Goal: Task Accomplishment & Management: Complete application form

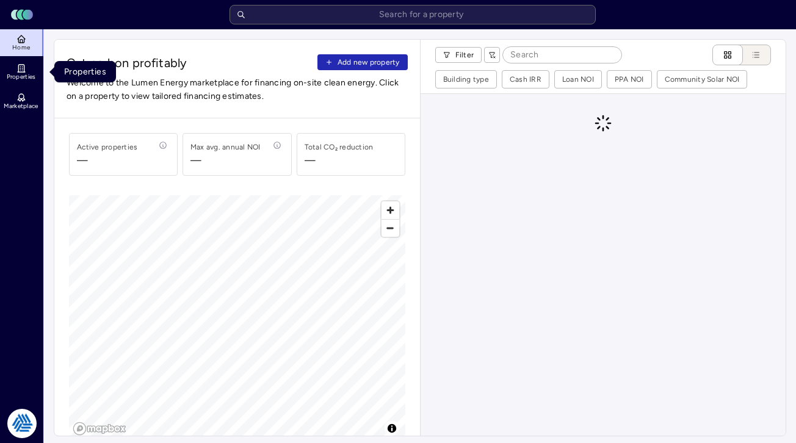
click at [23, 65] on icon at bounding box center [21, 69] width 10 height 10
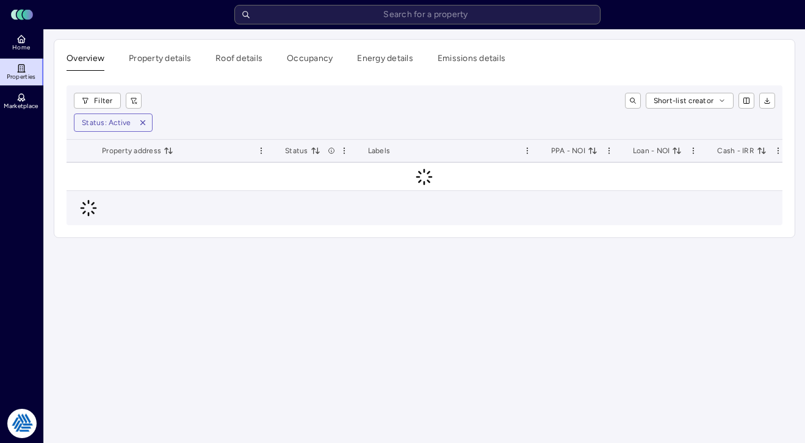
click at [22, 59] on link "Properties" at bounding box center [22, 72] width 45 height 27
click at [22, 45] on span "Home" at bounding box center [21, 47] width 18 height 7
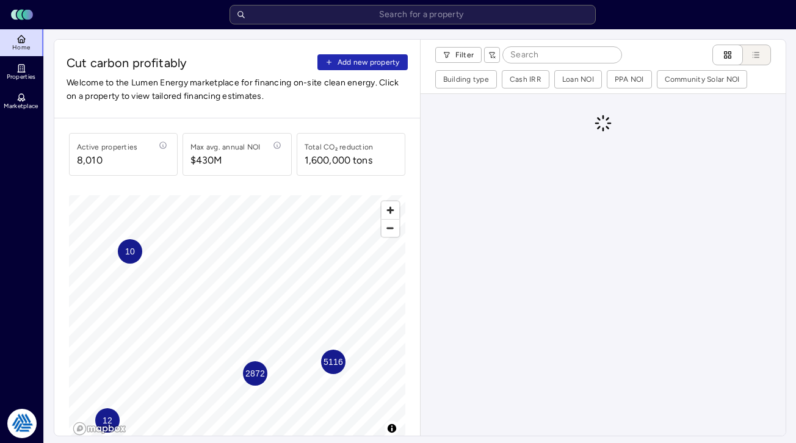
click at [378, 67] on span "Add new property" at bounding box center [369, 62] width 62 height 12
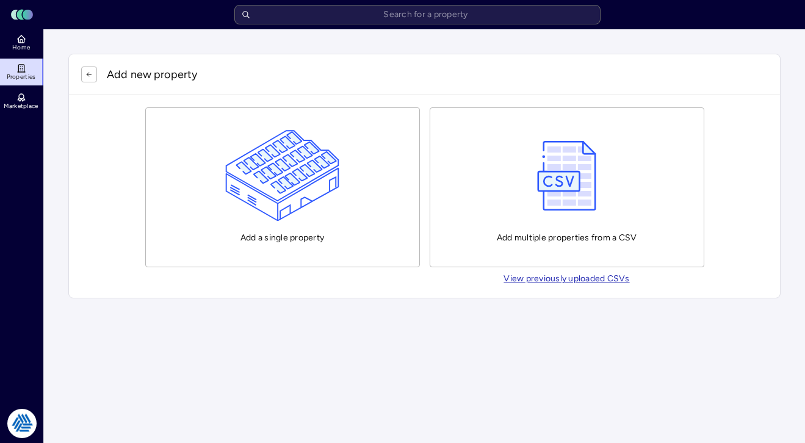
click at [328, 167] on img "button" at bounding box center [282, 176] width 114 height 92
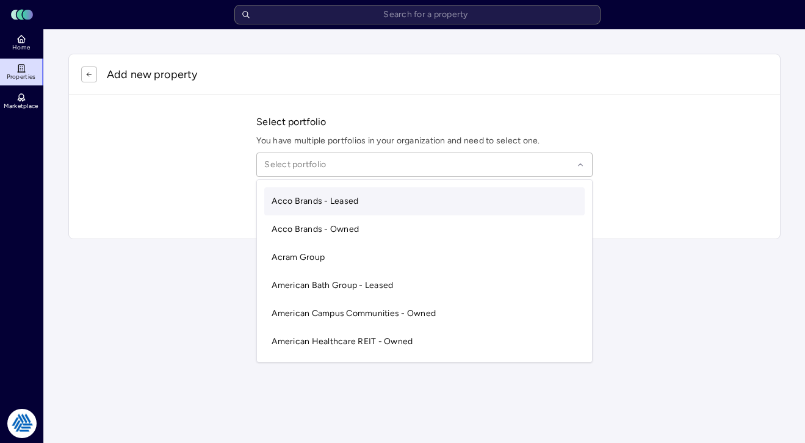
click at [365, 167] on div at bounding box center [418, 164] width 309 height 13
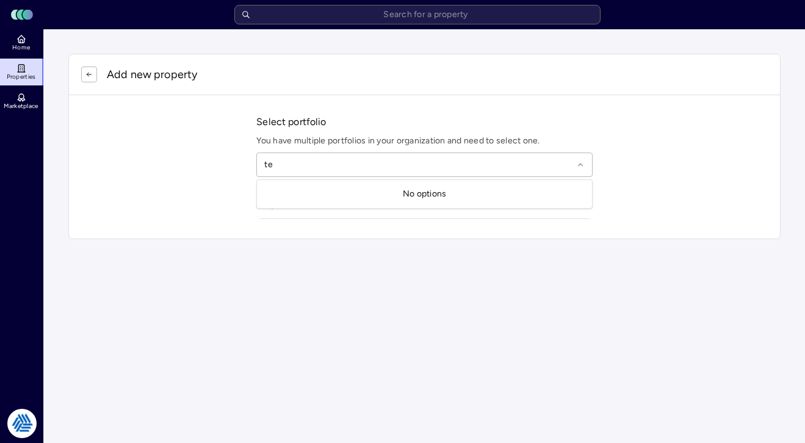
type input "t"
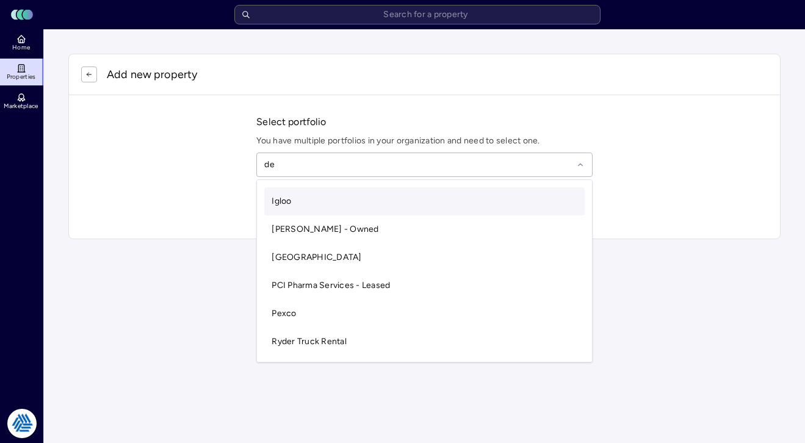
type input "d"
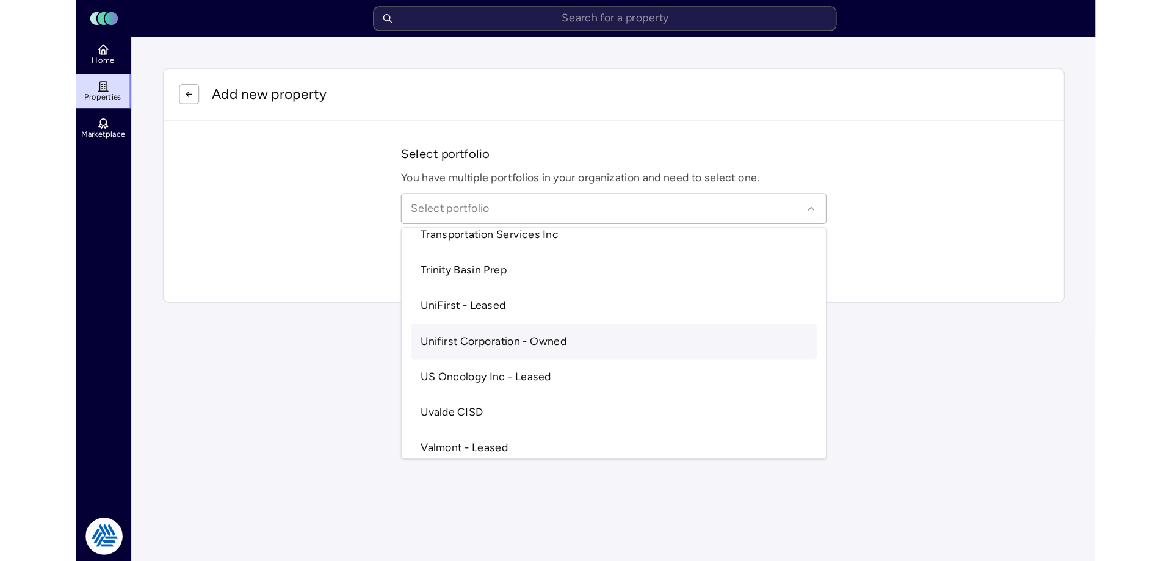
scroll to position [3624, 0]
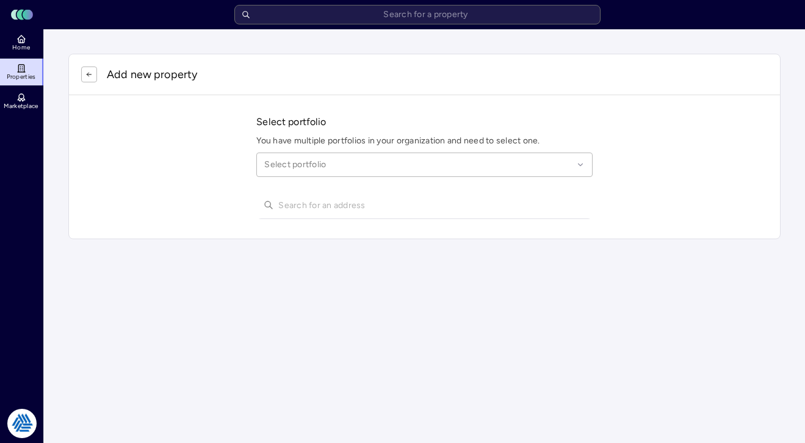
click at [441, 135] on p "You have multiple portfolios in your organization and need to select one." at bounding box center [424, 140] width 336 height 13
click at [87, 71] on icon "button" at bounding box center [88, 74] width 7 height 7
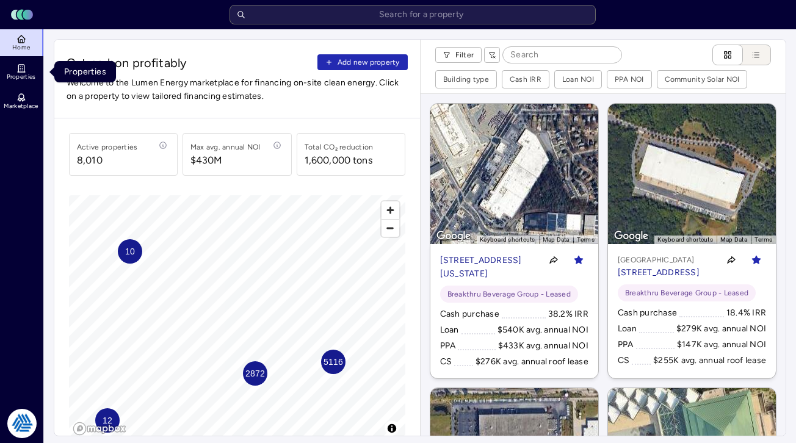
click at [31, 74] on span "Properties" at bounding box center [21, 76] width 29 height 7
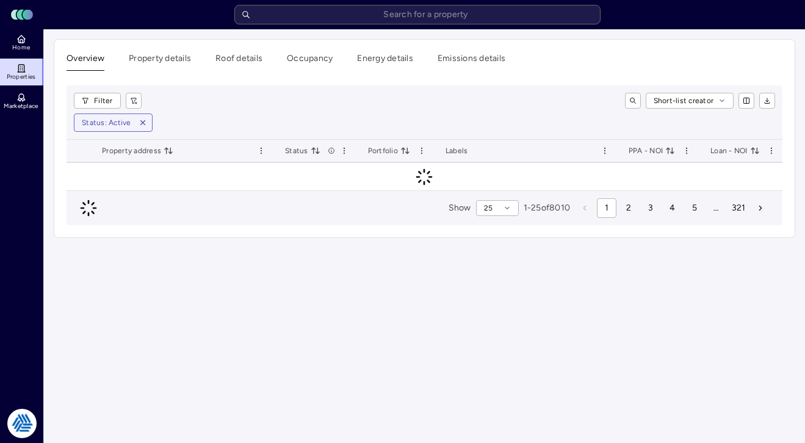
click at [25, 248] on html "Toggle Sidebar Lumen Energy Logo Home Properties Marketplace Tradition Energy […" at bounding box center [402, 124] width 805 height 248
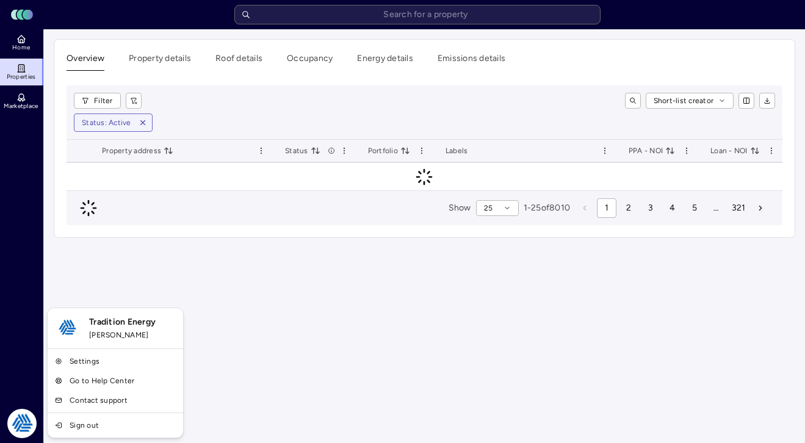
click at [84, 356] on link "Settings" at bounding box center [115, 362] width 131 height 20
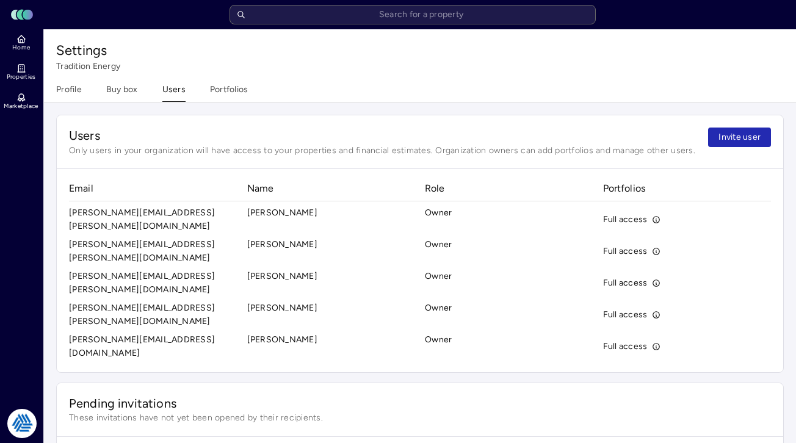
click at [226, 85] on button "Portfolios" at bounding box center [229, 92] width 38 height 19
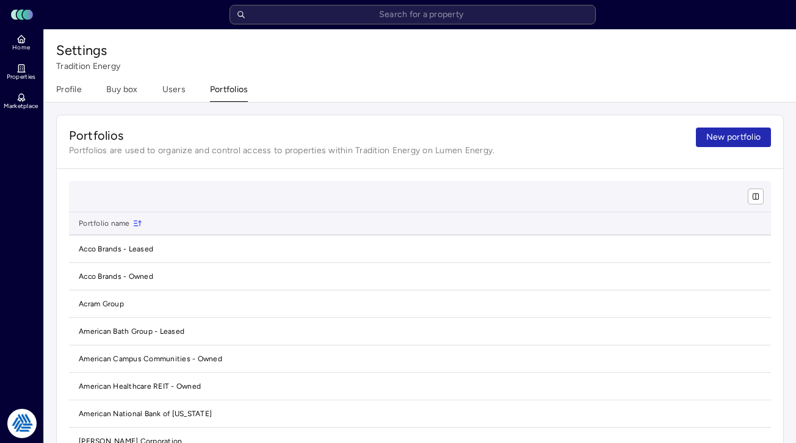
click at [173, 84] on button "Users" at bounding box center [173, 92] width 23 height 19
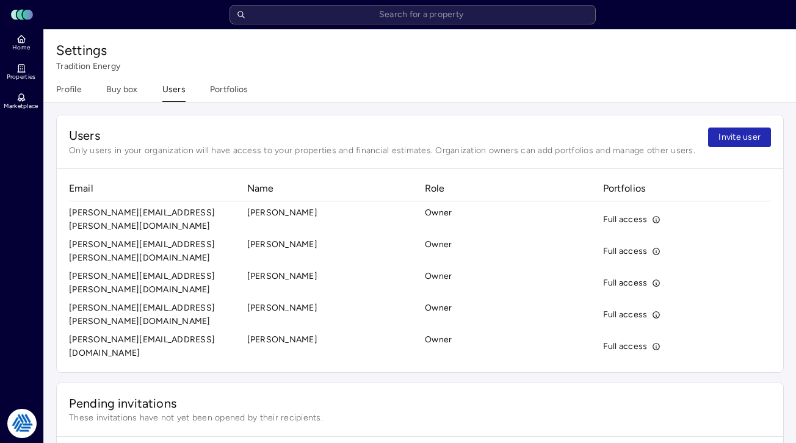
click at [206, 84] on div "Profile Buy box Users Portfolios" at bounding box center [152, 92] width 192 height 19
click at [219, 87] on button "Portfolios" at bounding box center [229, 92] width 38 height 19
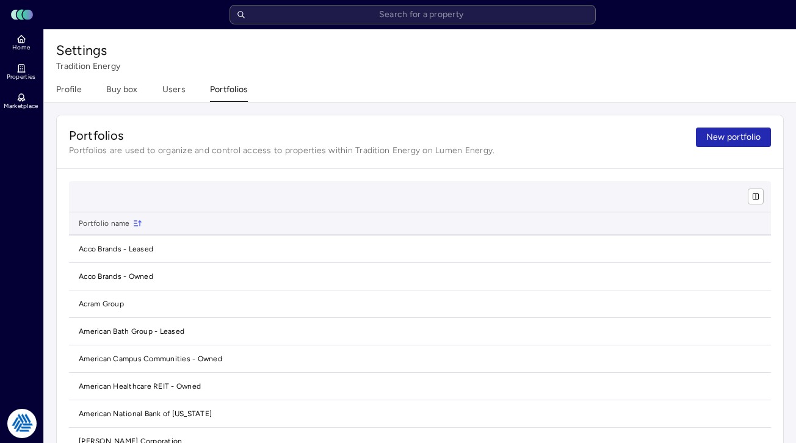
click at [734, 133] on span "New portfolio" at bounding box center [733, 137] width 54 height 13
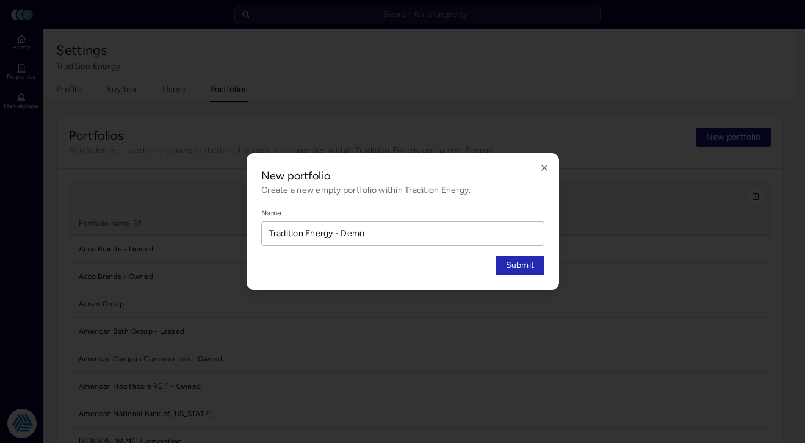
type input "Tradition Energy - Demo"
click at [495, 256] on button "Submit" at bounding box center [519, 266] width 49 height 20
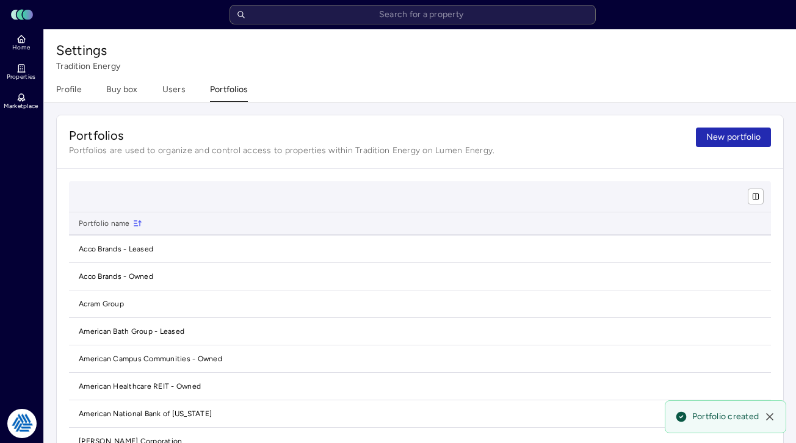
click at [21, 66] on icon at bounding box center [21, 69] width 10 height 10
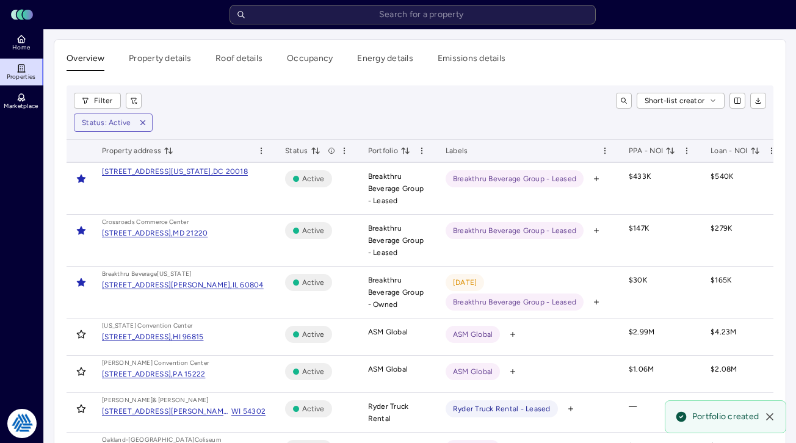
click at [21, 53] on link "Home" at bounding box center [22, 42] width 45 height 27
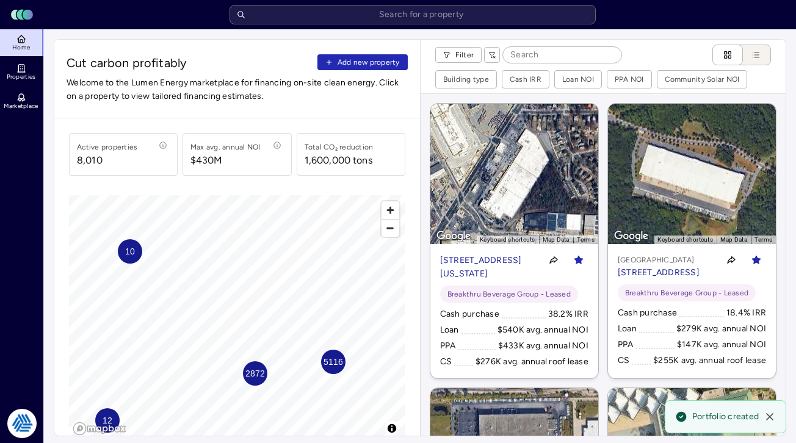
click at [388, 68] on button "Add new property" at bounding box center [363, 62] width 90 height 16
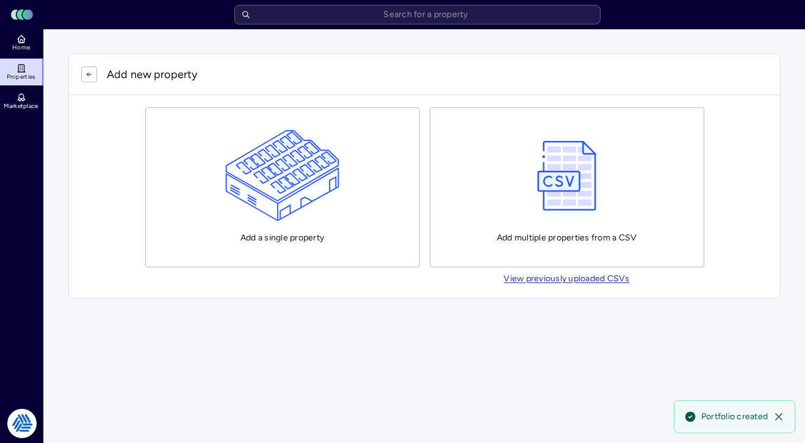
click at [300, 170] on img "button" at bounding box center [282, 176] width 114 height 92
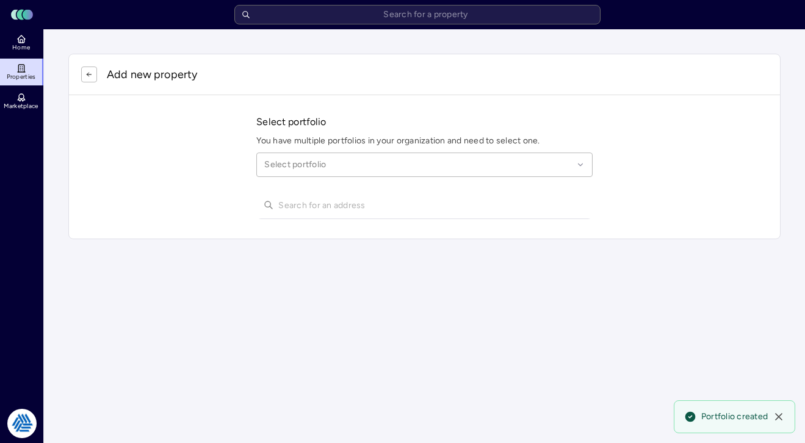
click at [318, 167] on div at bounding box center [418, 164] width 309 height 13
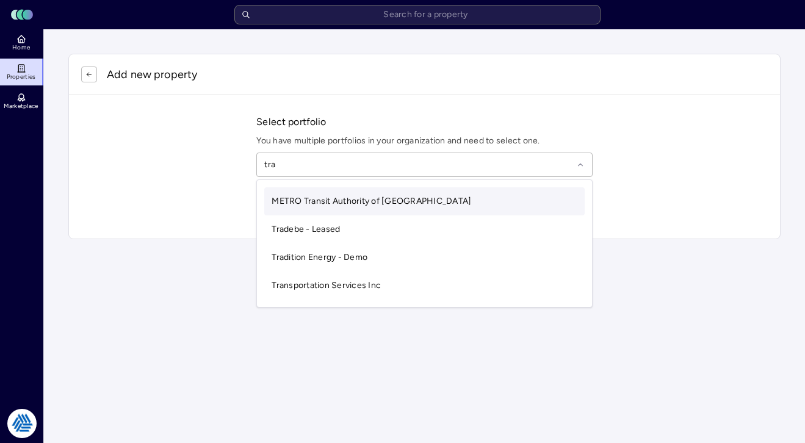
type input "trad"
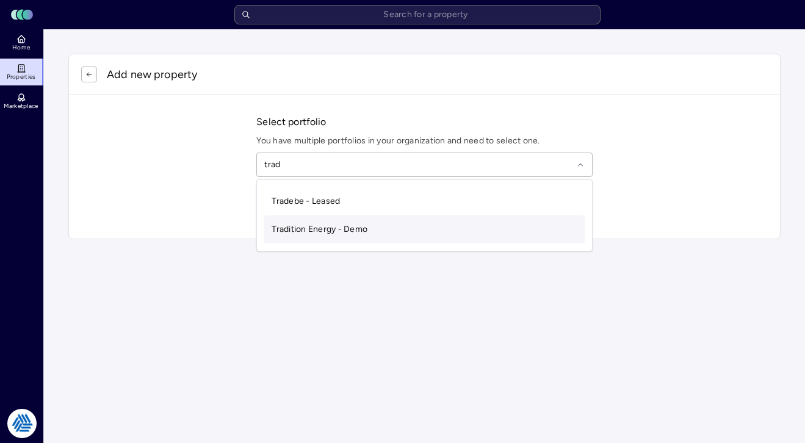
click at [324, 229] on span "Tradition Energy - Demo" at bounding box center [320, 229] width 96 height 10
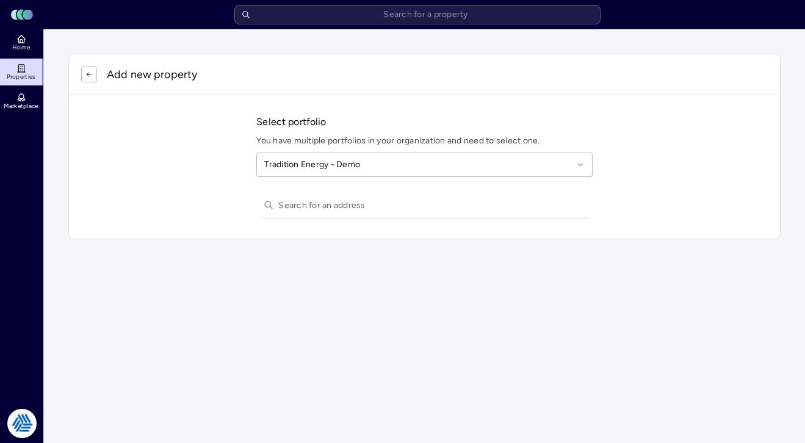
click at [318, 205] on input "text" at bounding box center [431, 205] width 307 height 27
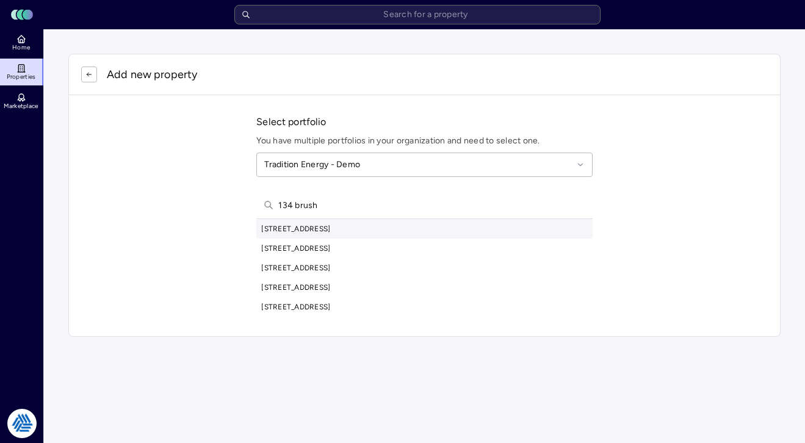
type input "134 brush"
click at [330, 231] on div "[STREET_ADDRESS]" at bounding box center [424, 229] width 336 height 20
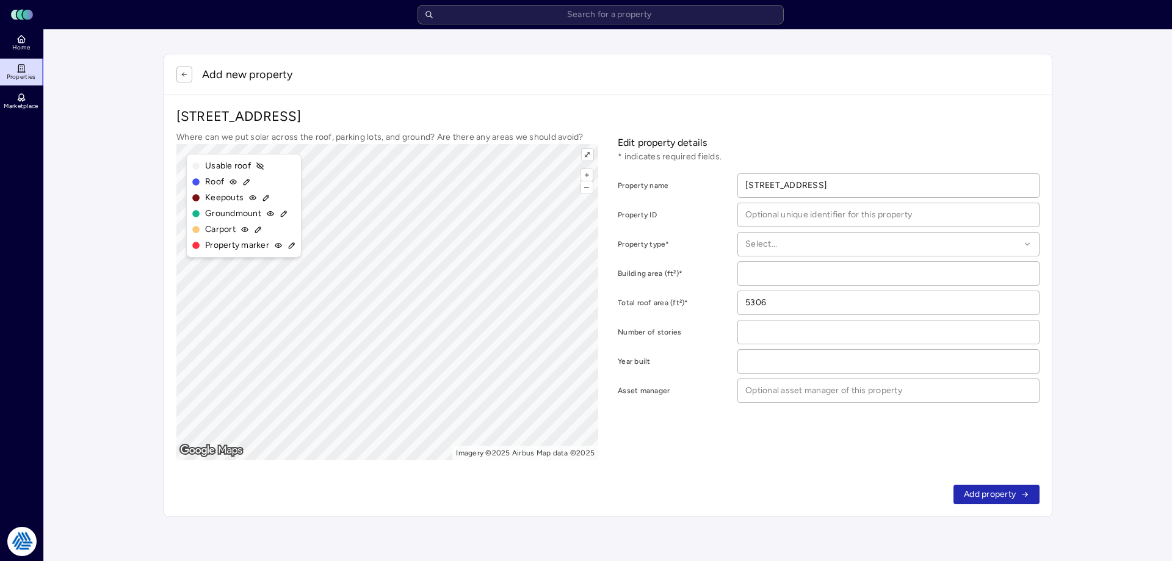
click at [797, 243] on div at bounding box center [883, 244] width 275 height 13
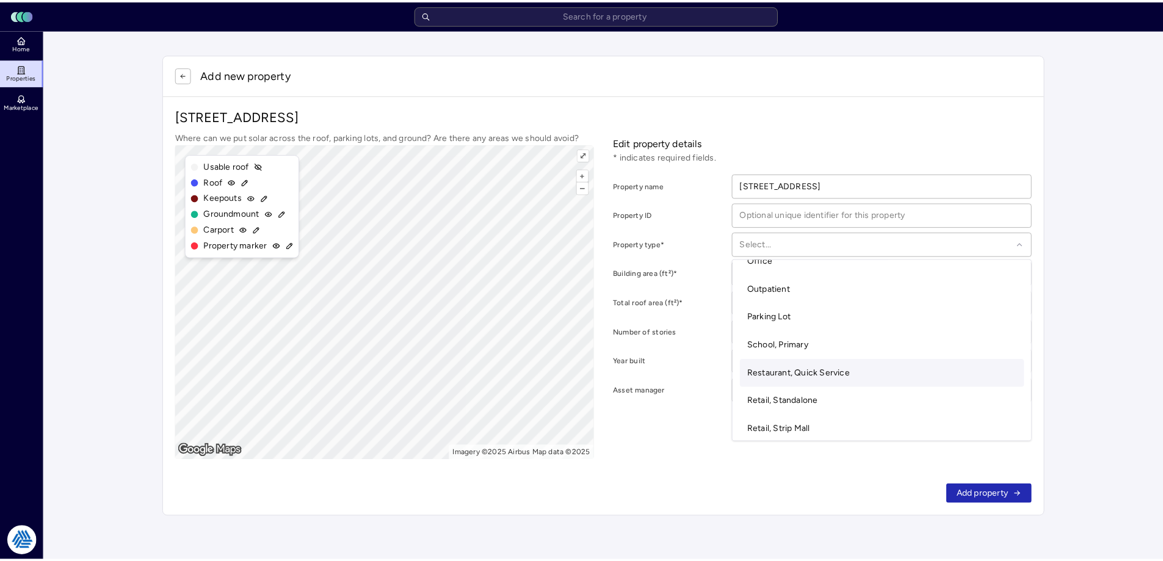
scroll to position [155, 0]
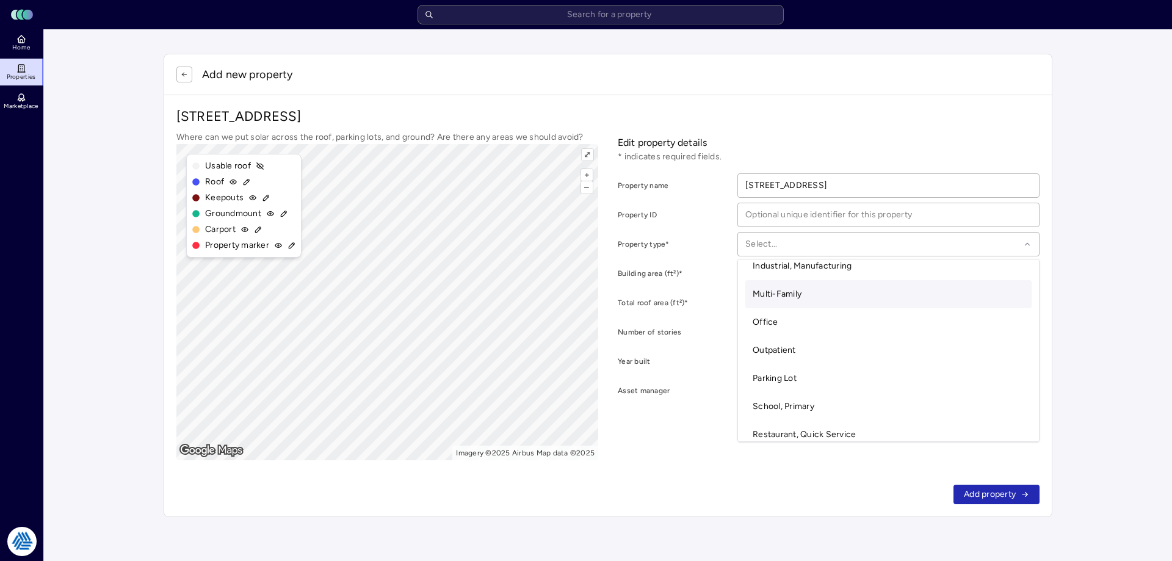
click at [805, 297] on div "Multi-Family" at bounding box center [889, 294] width 286 height 28
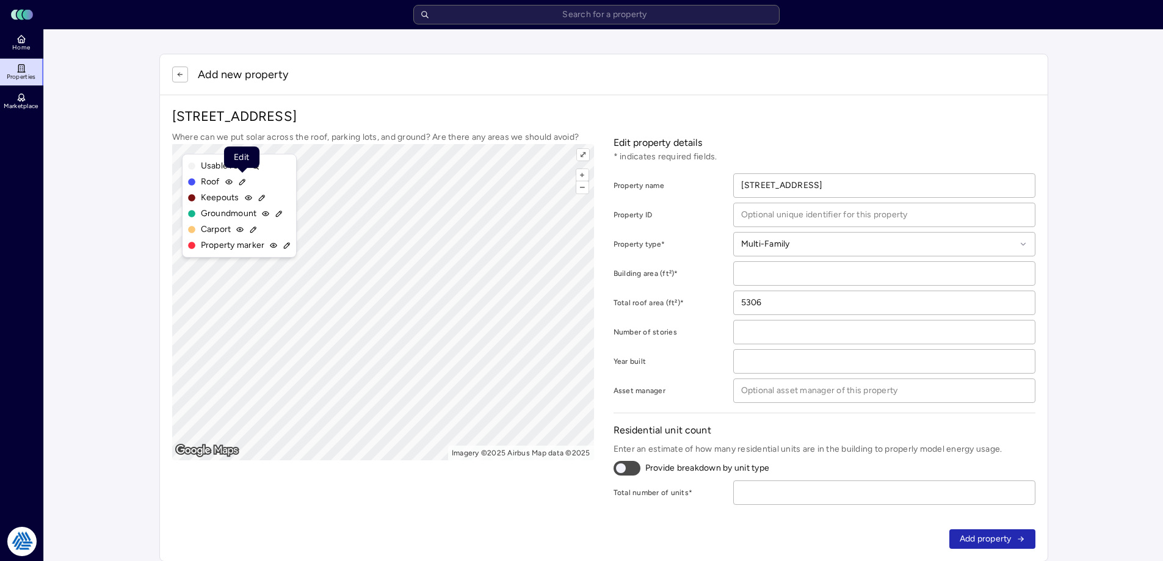
click at [242, 181] on icon at bounding box center [241, 182] width 5 height 5
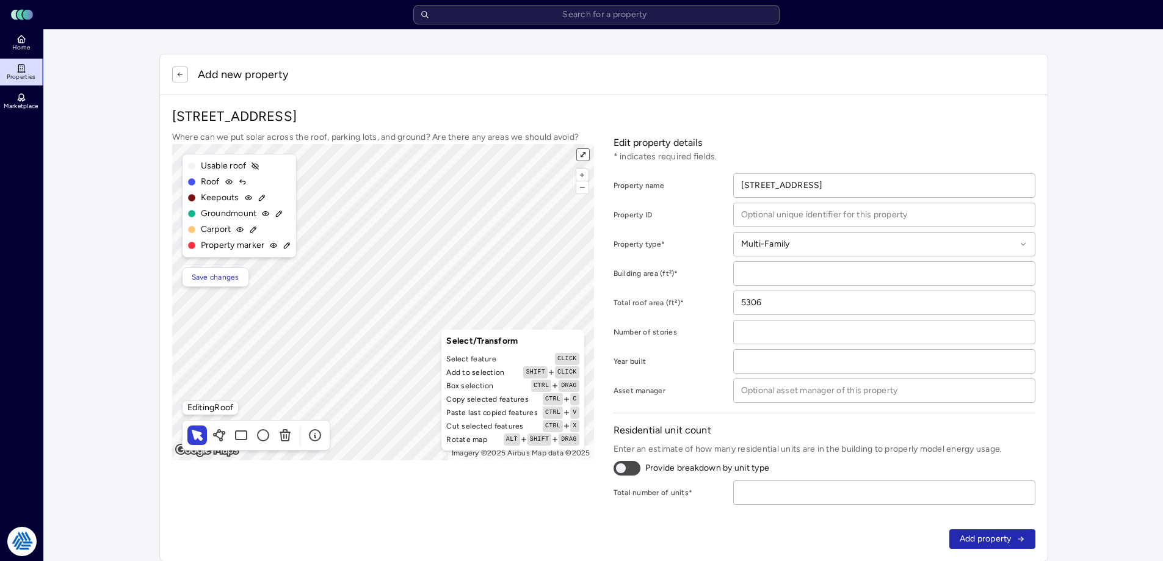
click at [586, 150] on button "⤢" at bounding box center [583, 155] width 12 height 12
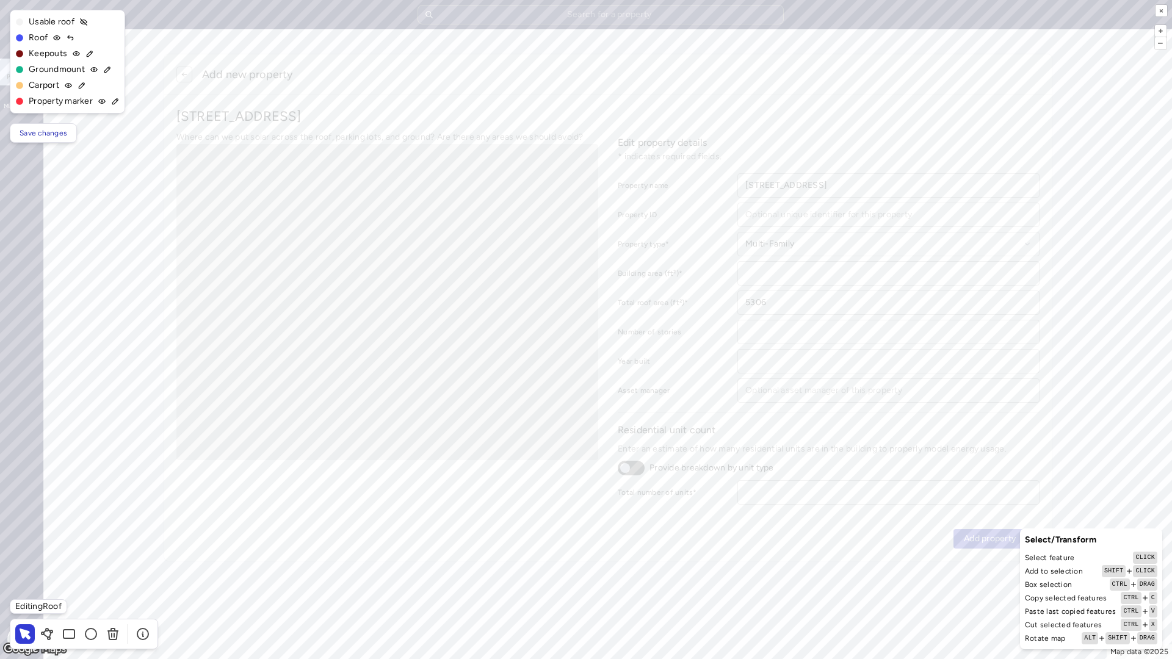
click at [766, 283] on div "+ – ⇧ › Map data ©2025 ×" at bounding box center [586, 329] width 1172 height 659
click at [758, 286] on div "+ – ⇧ › Map data ©2025 ×" at bounding box center [586, 329] width 1172 height 659
click at [116, 105] on icon at bounding box center [115, 101] width 9 height 9
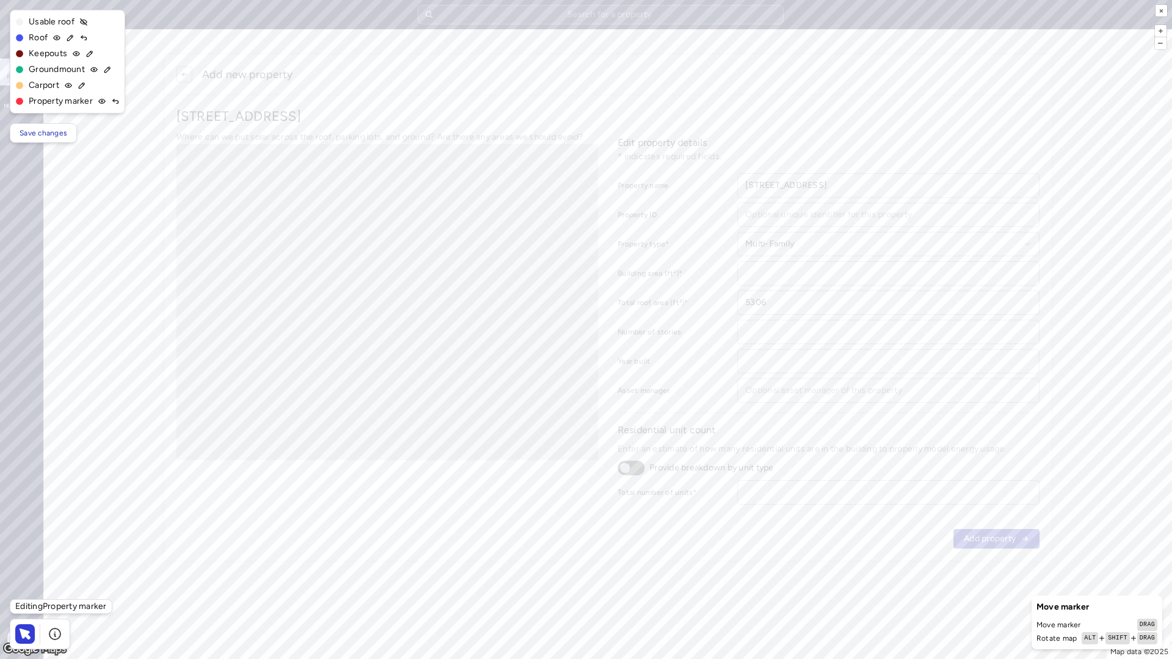
click at [49, 133] on span "Save changes" at bounding box center [44, 133] width 48 height 12
click at [67, 42] on div "Roof" at bounding box center [67, 37] width 104 height 13
click at [70, 38] on icon at bounding box center [70, 38] width 9 height 9
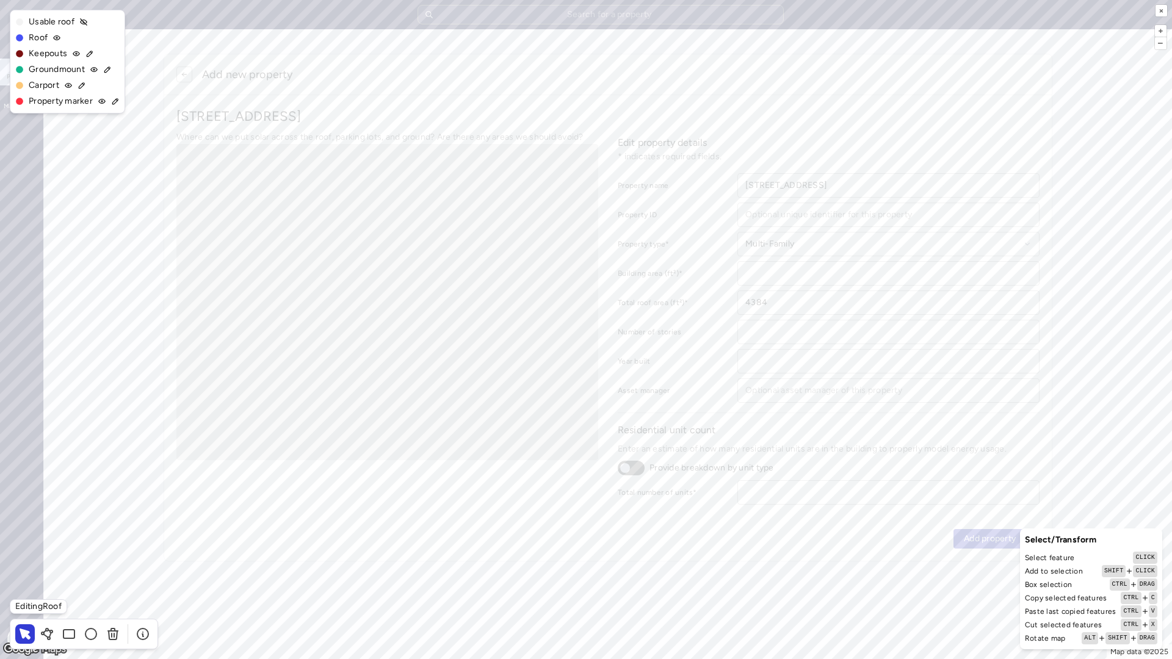
click at [67, 23] on span "Usable roof" at bounding box center [52, 21] width 46 height 13
click at [85, 23] on icon at bounding box center [84, 22] width 7 height 7
click at [81, 23] on icon at bounding box center [84, 22] width 7 height 4
click at [805, 443] on div "alt" at bounding box center [1090, 639] width 16 height 12
click at [805, 443] on div "Select feature click Add to selection shift click Box selection ctrl drag Copy …" at bounding box center [1091, 598] width 132 height 93
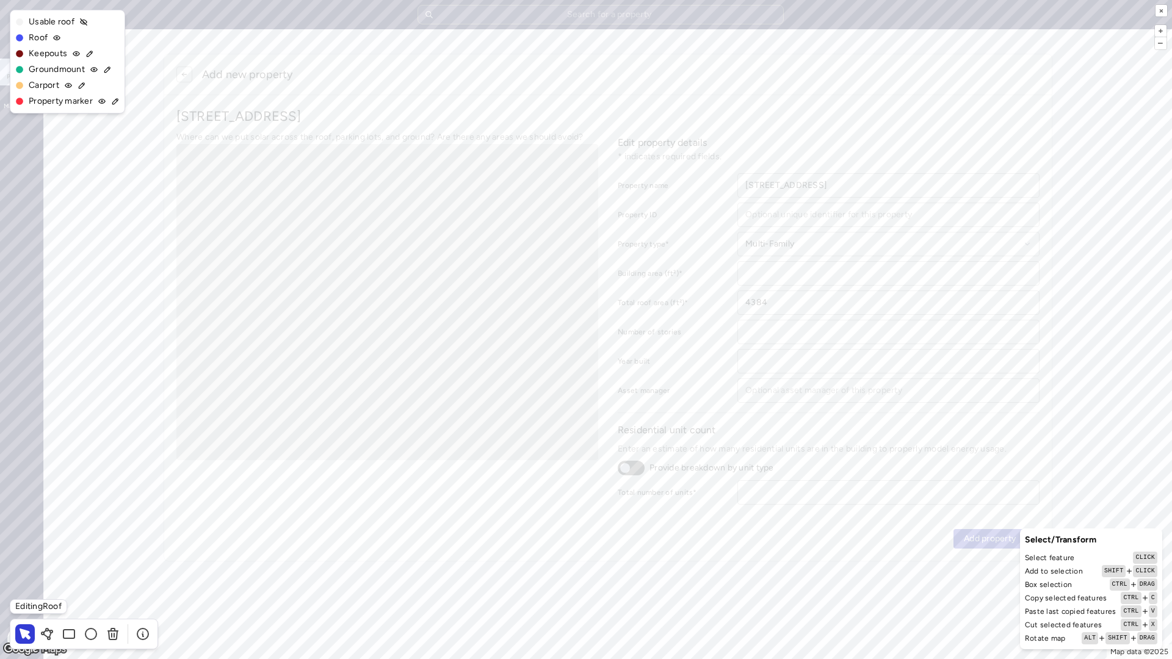
click at [805, 443] on span "Cut selected features" at bounding box center [1063, 625] width 77 height 12
click at [112, 443] on icon at bounding box center [113, 634] width 15 height 15
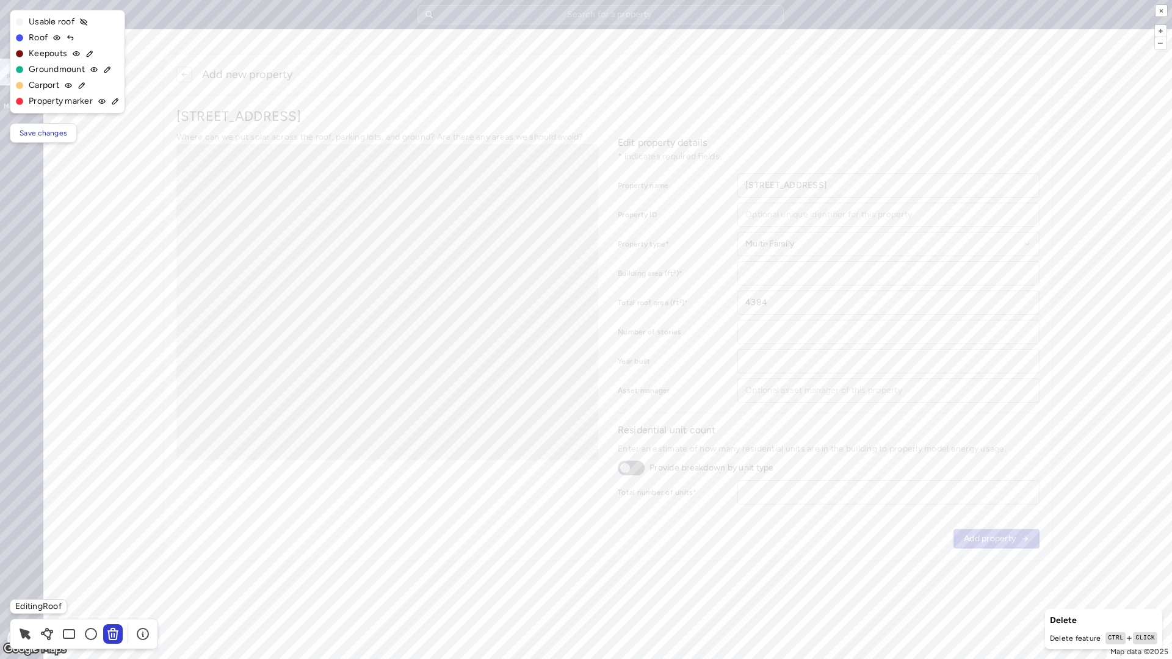
click at [480, 410] on div "+ – ⇧ › Map data ©2025 ×" at bounding box center [586, 329] width 1172 height 659
click at [41, 443] on icon at bounding box center [47, 634] width 15 height 15
click at [805, 10] on button "×" at bounding box center [1162, 11] width 12 height 12
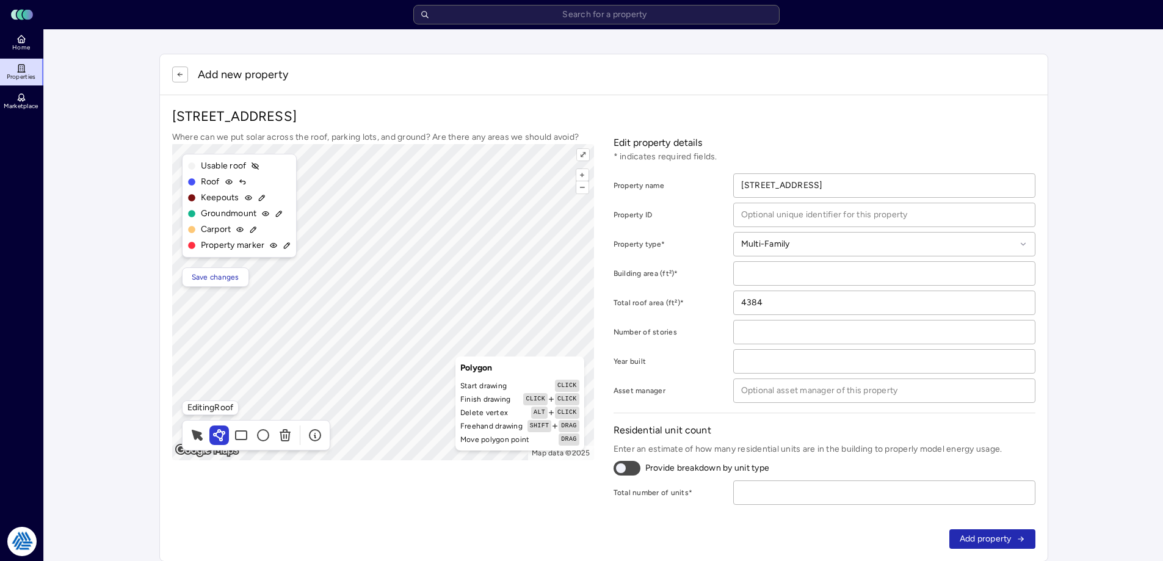
click at [225, 275] on span "Save changes" at bounding box center [216, 277] width 48 height 12
type input "1208"
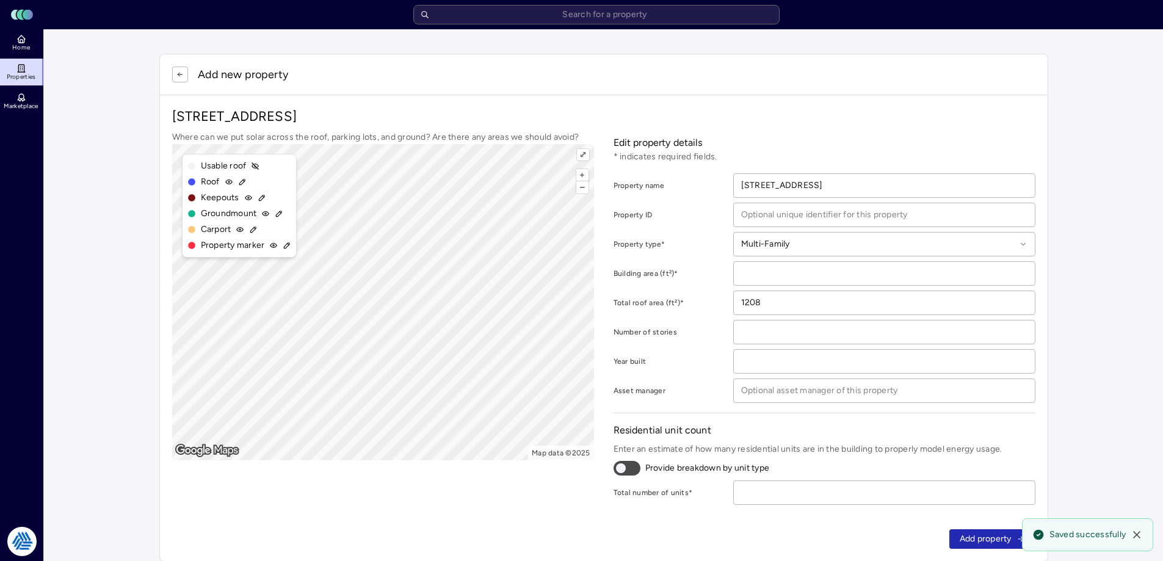
scroll to position [25, 0]
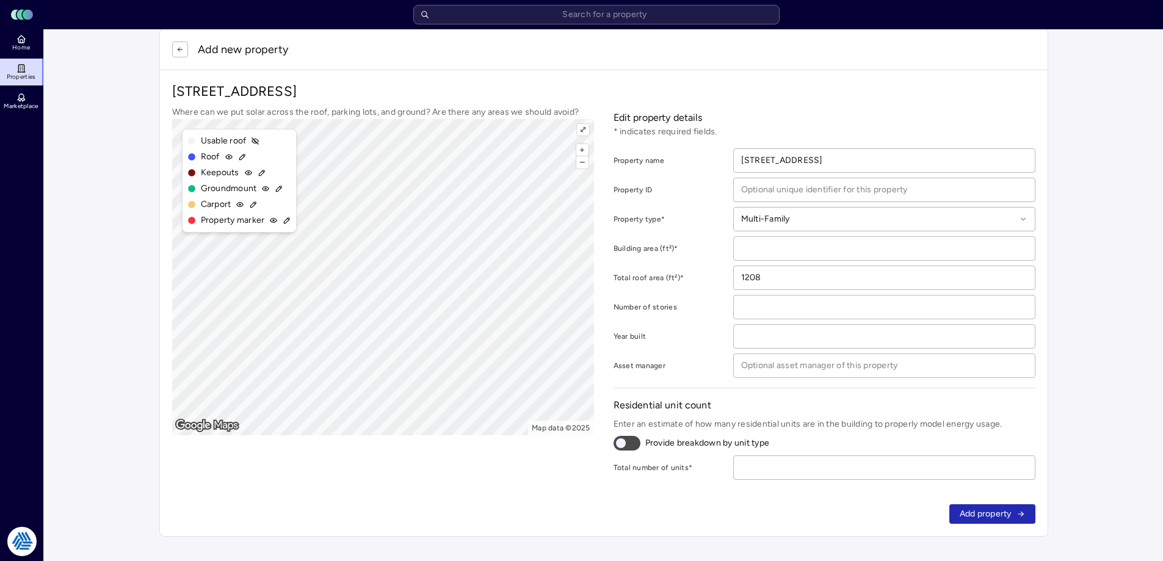
click at [775, 443] on input "number" at bounding box center [884, 467] width 301 height 23
type input "1"
click at [775, 443] on div "[STREET_ADDRESS] Where can we put solar across the roof, parking lots, and grou…" at bounding box center [604, 281] width 888 height 422
click at [805, 443] on div "Add property" at bounding box center [604, 514] width 888 height 44
click at [805, 443] on span "Add property" at bounding box center [986, 513] width 52 height 13
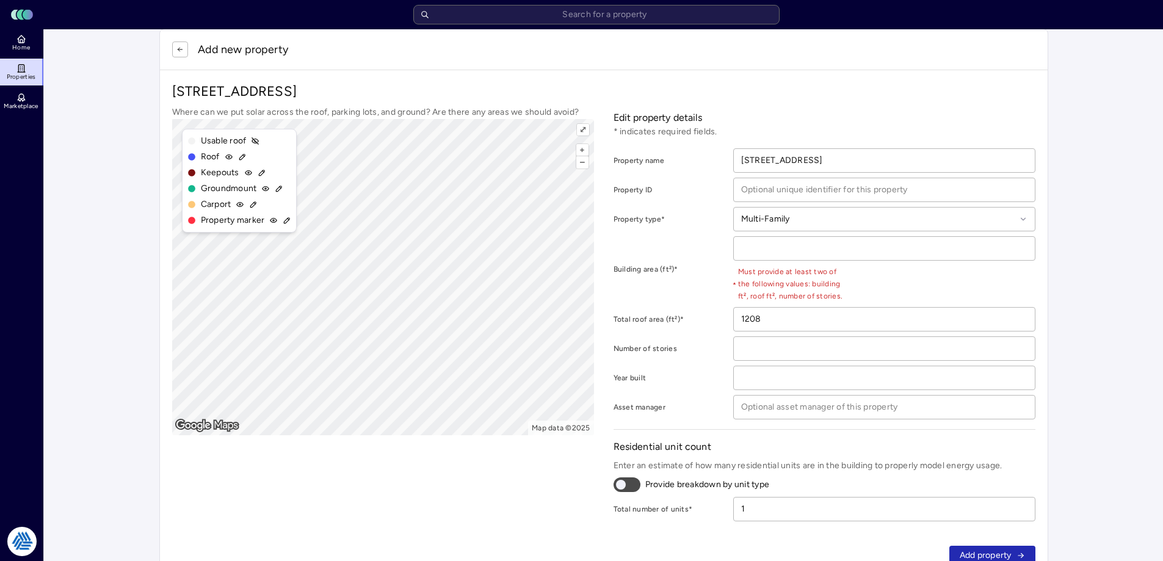
click at [765, 258] on input "number" at bounding box center [884, 248] width 301 height 23
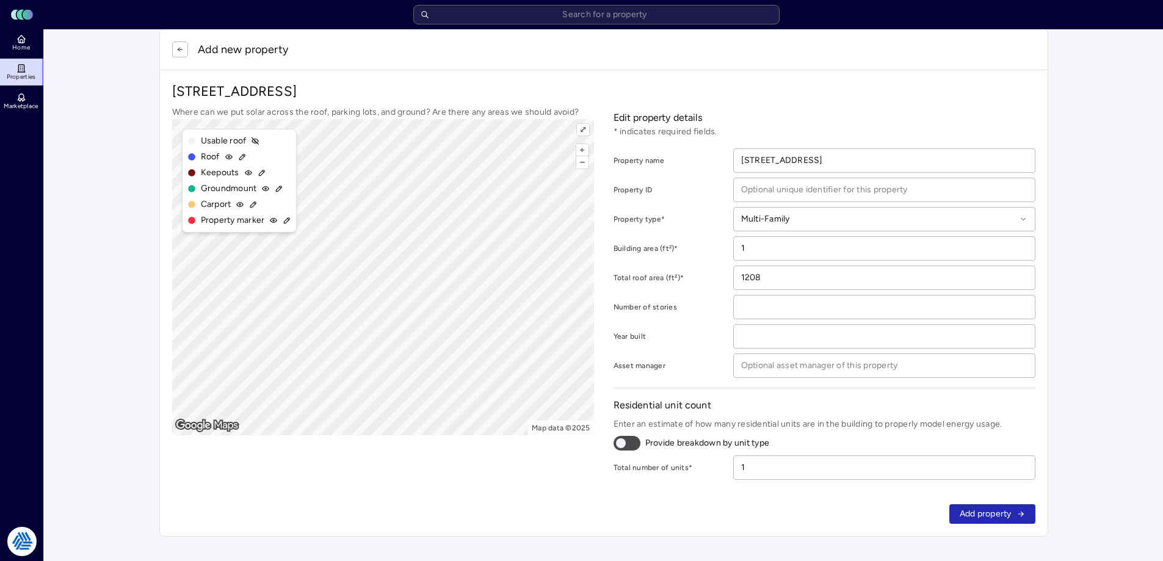
click at [805, 244] on input "1" at bounding box center [884, 248] width 301 height 23
click at [805, 256] on input "1" at bounding box center [884, 248] width 301 height 23
click at [805, 260] on main "Add new property [STREET_ADDRESS] Where can we put solar across the roof, parki…" at bounding box center [603, 282] width 1119 height 557
click at [805, 247] on input "1" at bounding box center [884, 248] width 301 height 23
drag, startPoint x: 851, startPoint y: 247, endPoint x: 761, endPoint y: 240, distance: 90.1
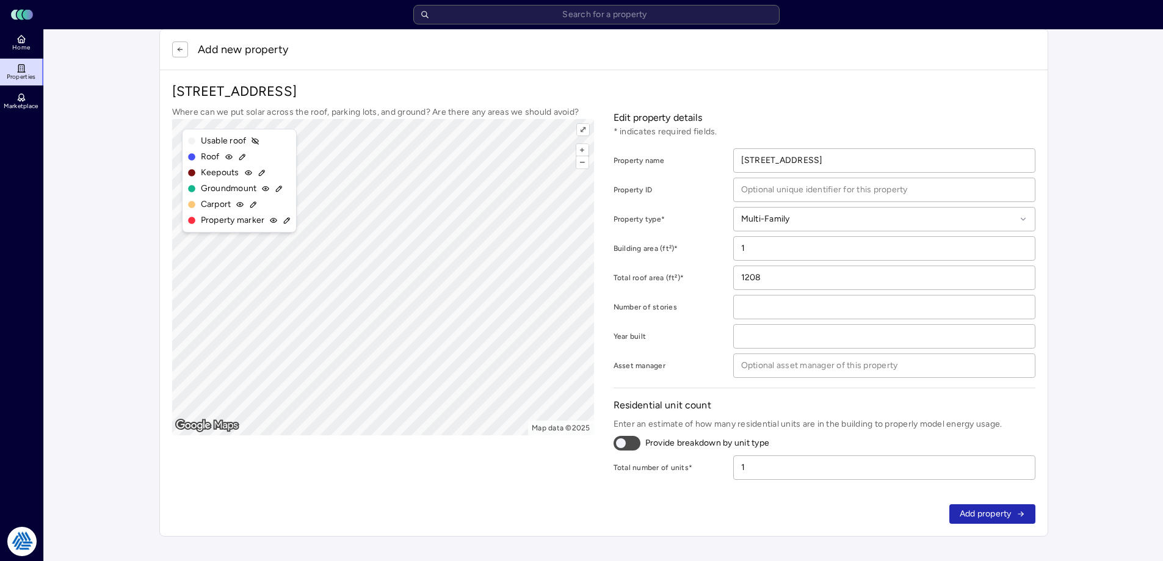
click at [761, 240] on input "1" at bounding box center [884, 248] width 301 height 23
type input "1208"
click at [805, 308] on main "Add new property [STREET_ADDRESS] Where can we put solar across the roof, parki…" at bounding box center [603, 282] width 1119 height 557
click at [805, 443] on span "Add property" at bounding box center [986, 513] width 52 height 13
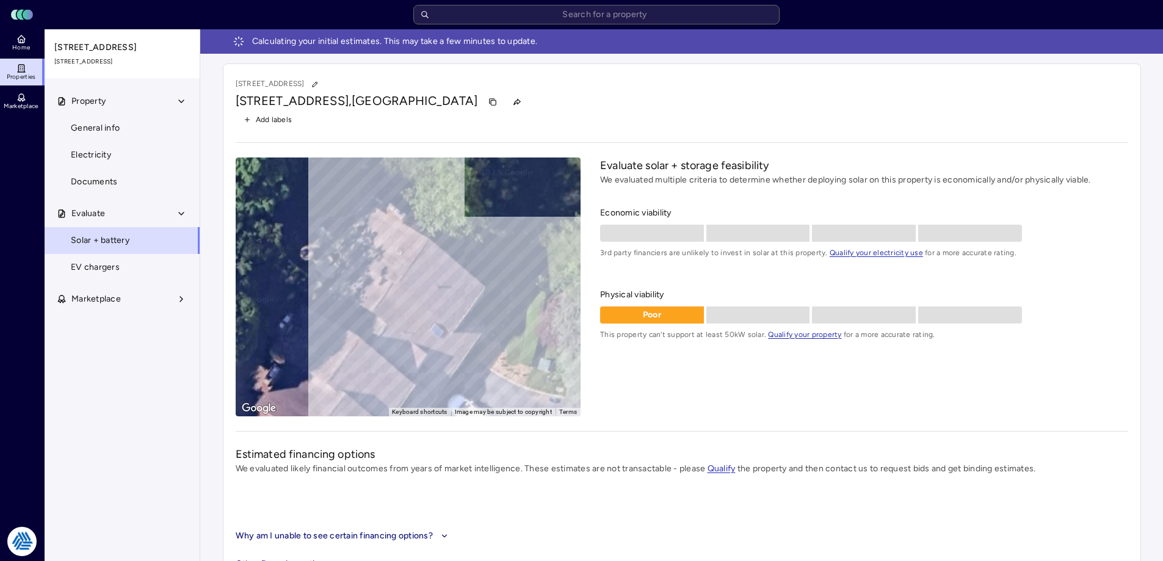
click at [648, 317] on p "Poor" at bounding box center [652, 314] width 104 height 13
click at [652, 314] on p "Poor" at bounding box center [652, 314] width 104 height 13
click at [668, 381] on div "Evaluate solar + storage feasibility We evaluated multiple criteria to determin…" at bounding box center [864, 287] width 528 height 259
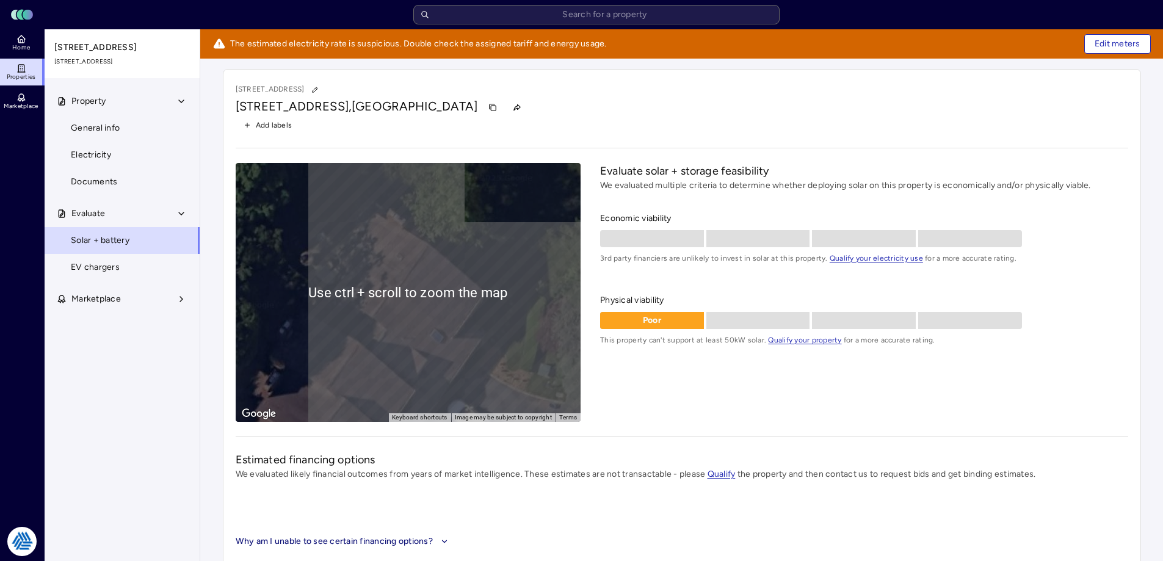
scroll to position [38, 0]
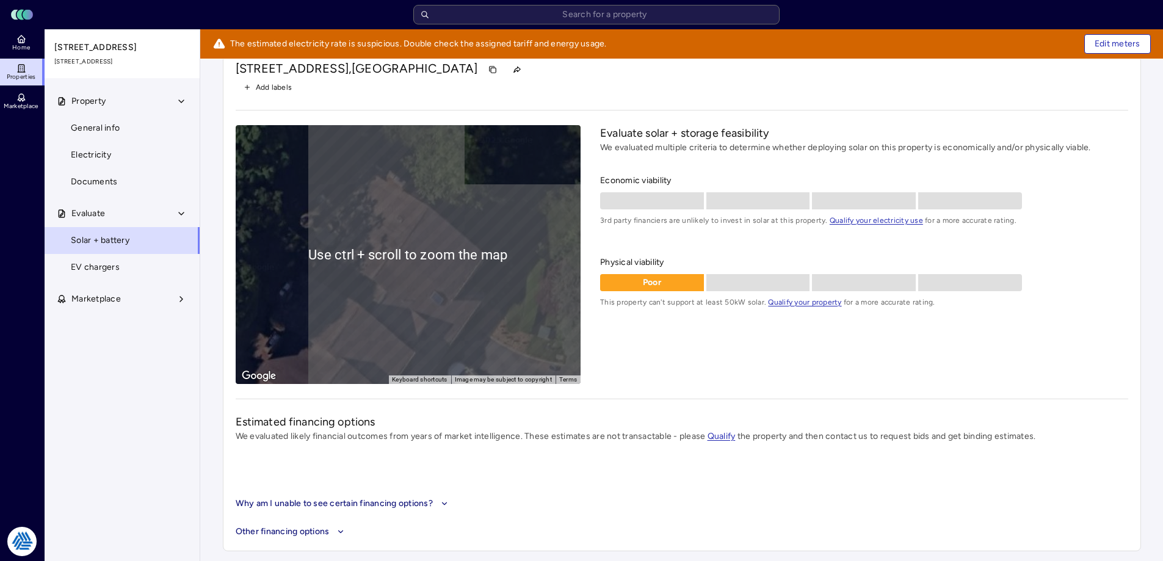
click at [652, 374] on div "Evaluate solar + storage feasibility We evaluated multiple criteria to determin…" at bounding box center [864, 254] width 528 height 259
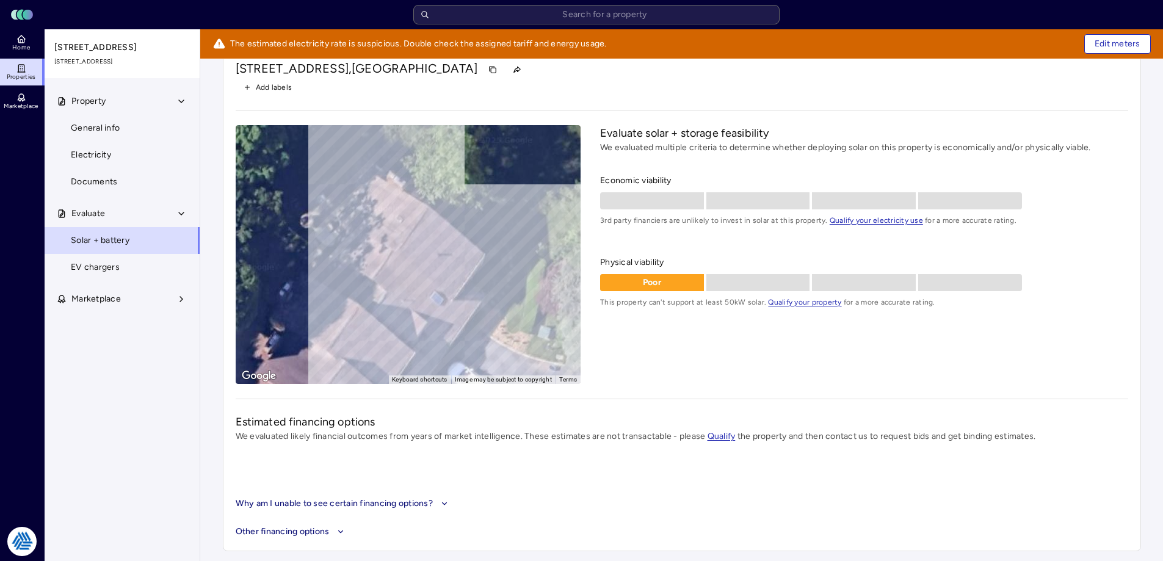
click at [696, 352] on div "Evaluate solar + storage feasibility We evaluated multiple criteria to determin…" at bounding box center [864, 254] width 528 height 259
click at [111, 106] on button "Property" at bounding box center [123, 101] width 156 height 27
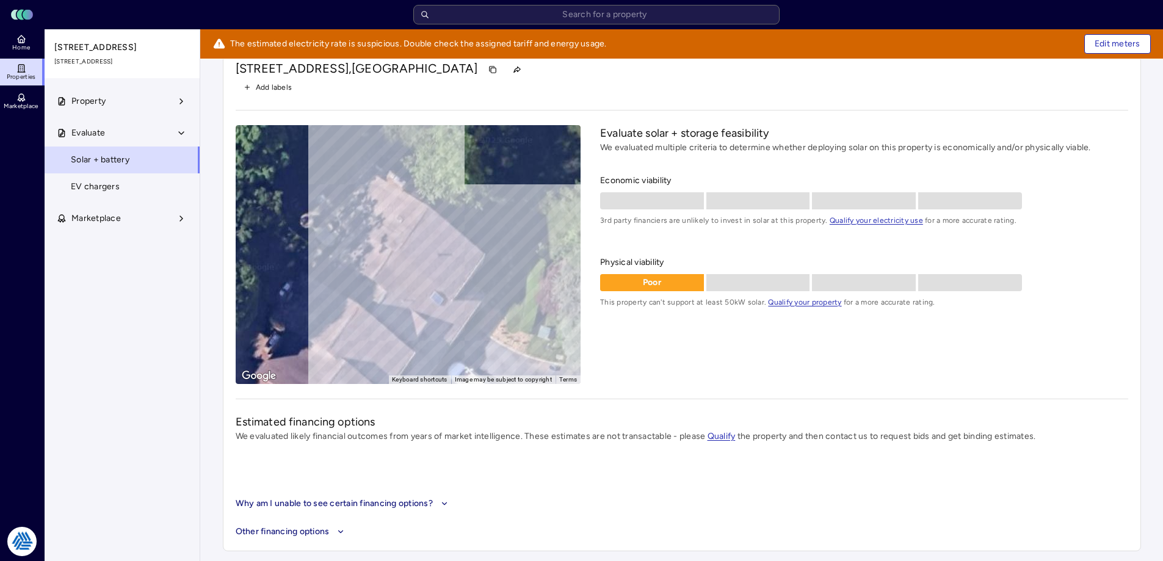
click at [113, 110] on button "Property" at bounding box center [123, 101] width 156 height 27
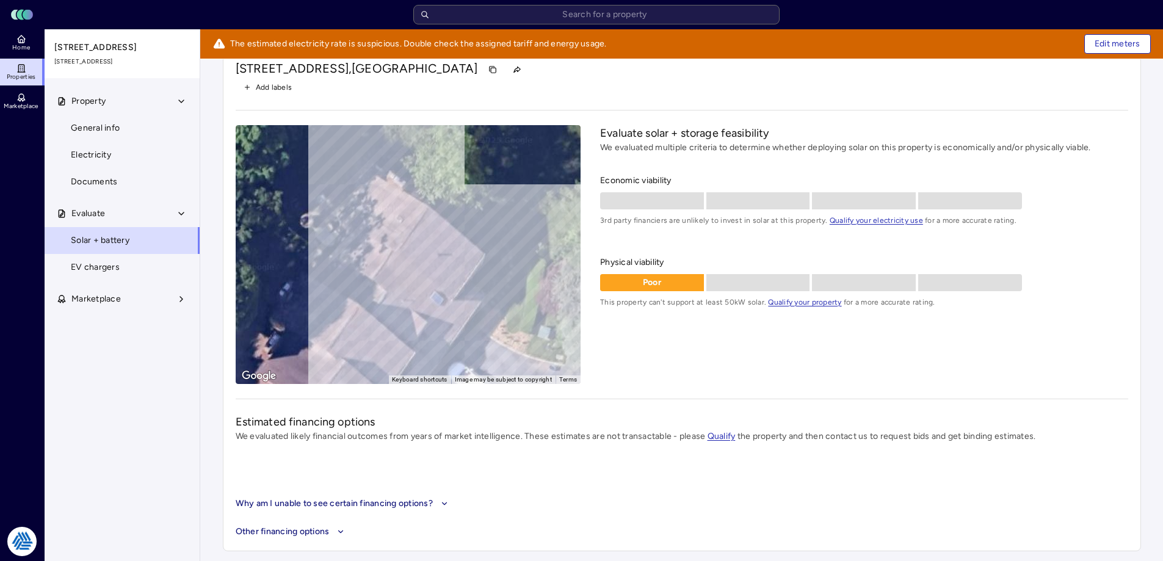
click at [108, 142] on link "General info" at bounding box center [122, 128] width 156 height 27
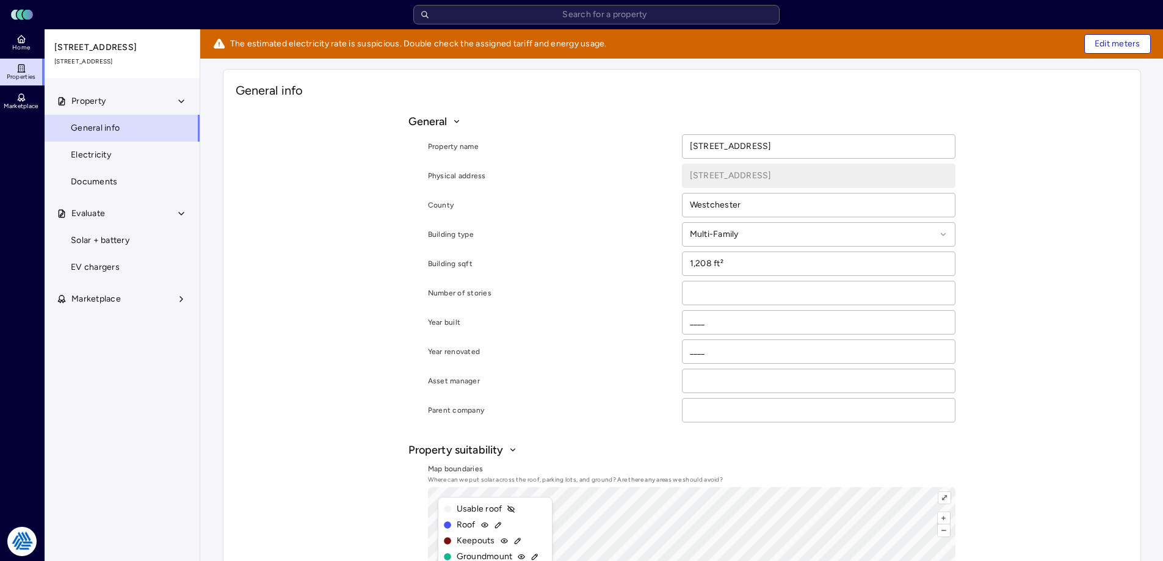
scroll to position [244, 0]
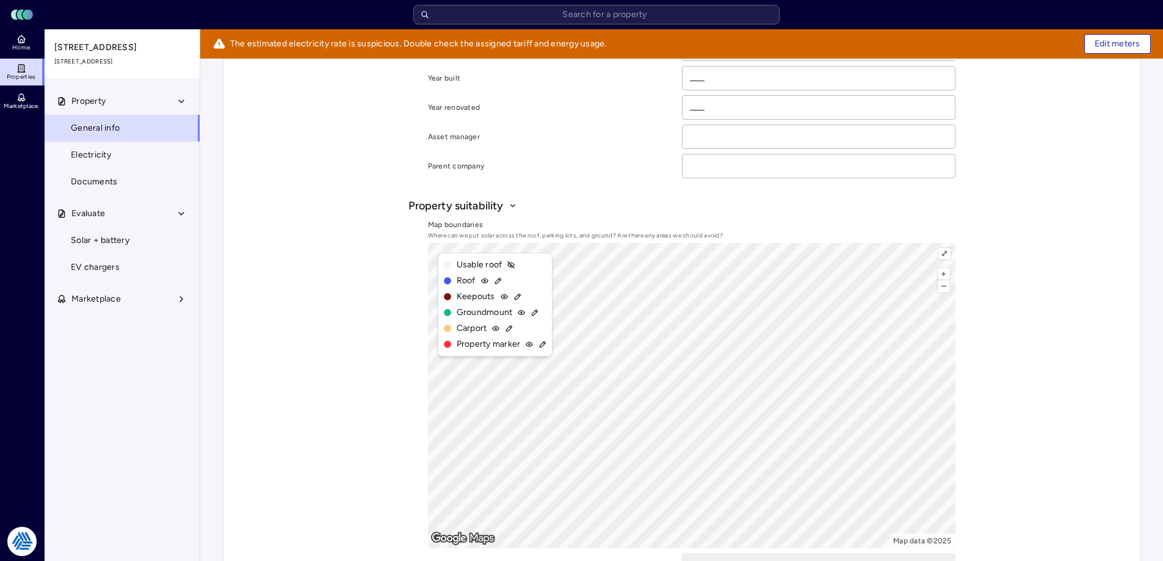
click at [505, 203] on div "Property suitability" at bounding box center [462, 206] width 109 height 16
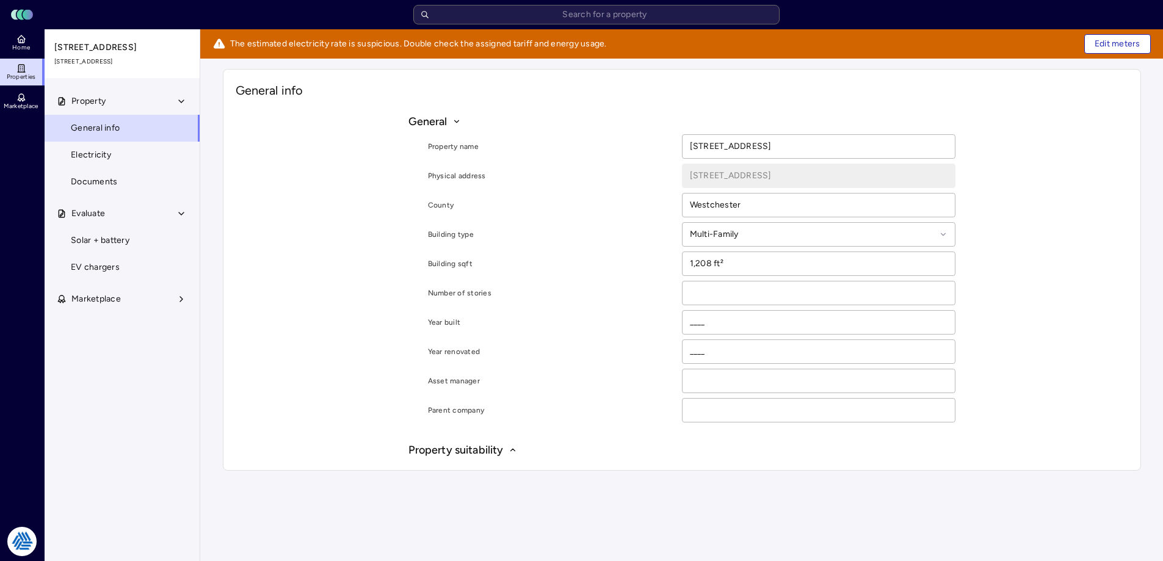
scroll to position [0, 0]
click at [510, 443] on div "Property suitability" at bounding box center [467, 450] width 109 height 16
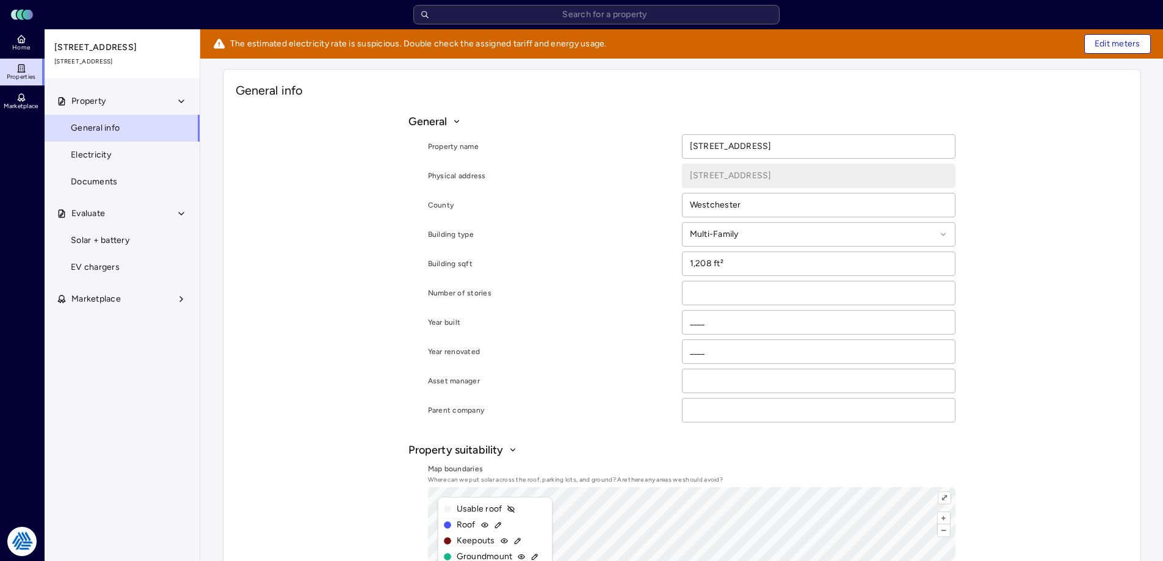
scroll to position [305, 0]
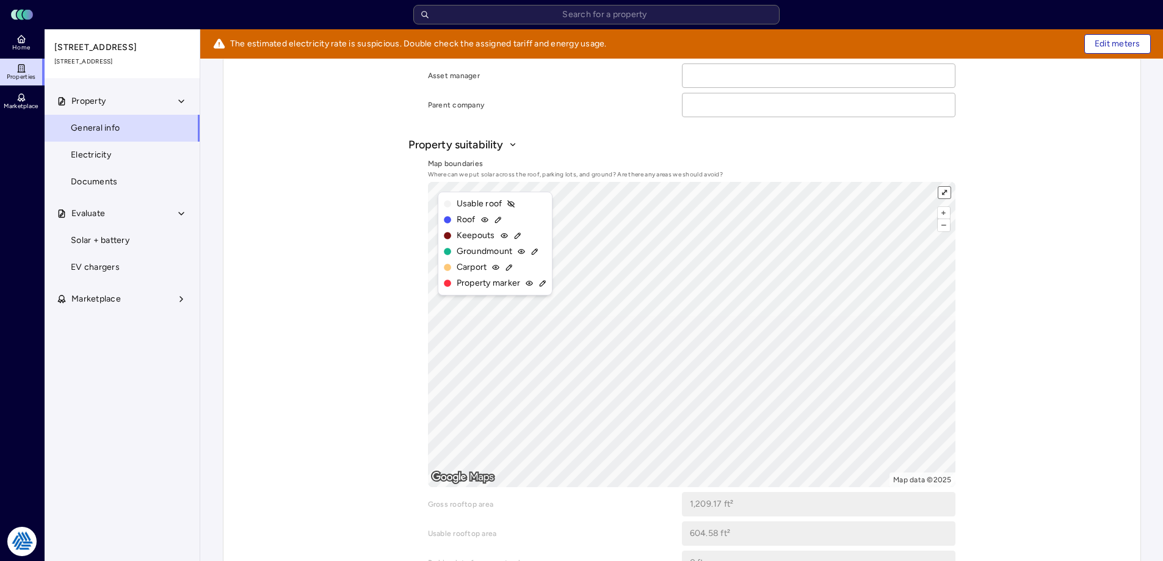
click at [805, 195] on button "⤢" at bounding box center [944, 193] width 12 height 12
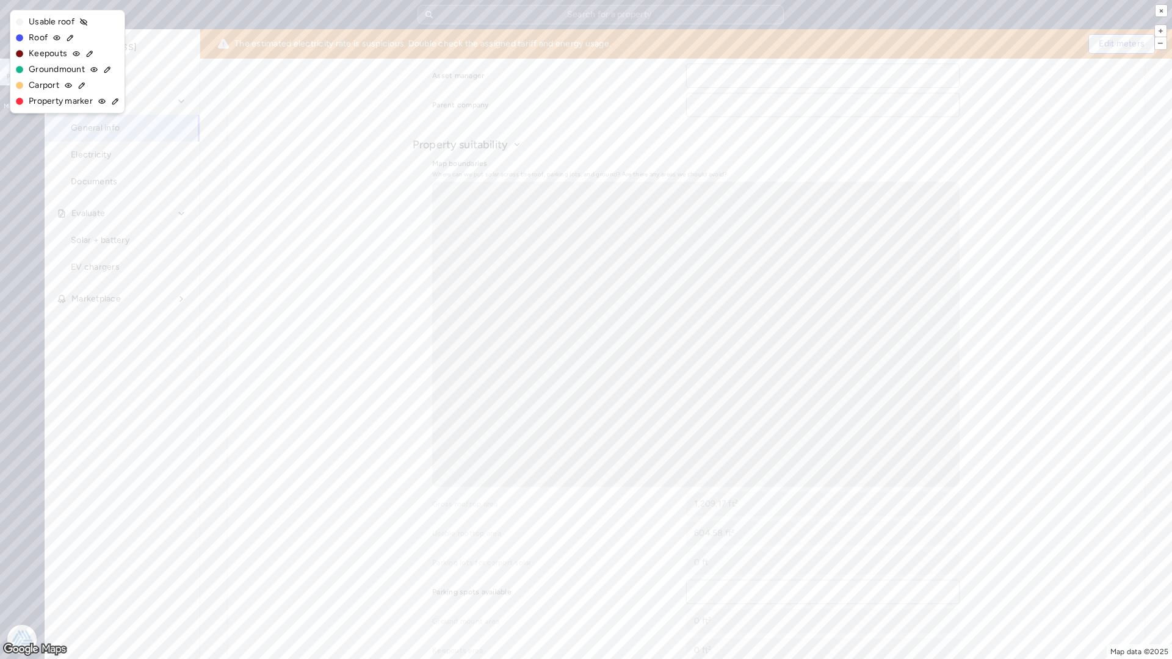
click at [56, 51] on span "Keepouts" at bounding box center [48, 53] width 38 height 13
